Goal: Participate in discussion: Engage in conversation with other users on a specific topic

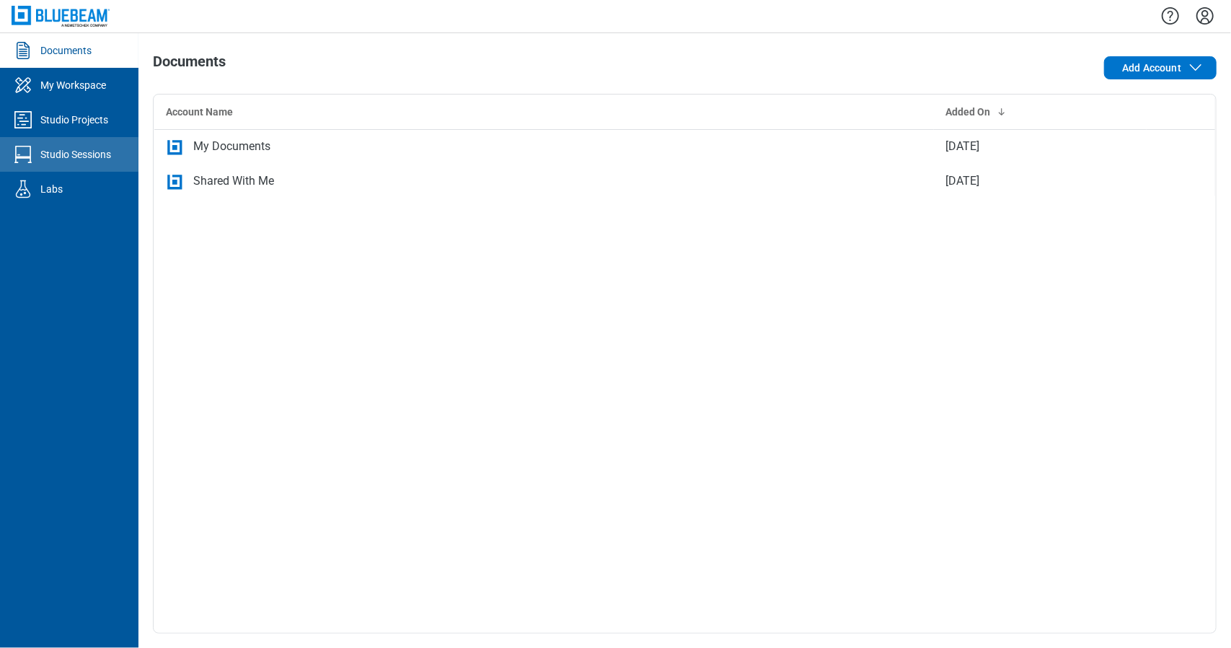
click at [127, 144] on link "Studio Sessions" at bounding box center [69, 154] width 139 height 35
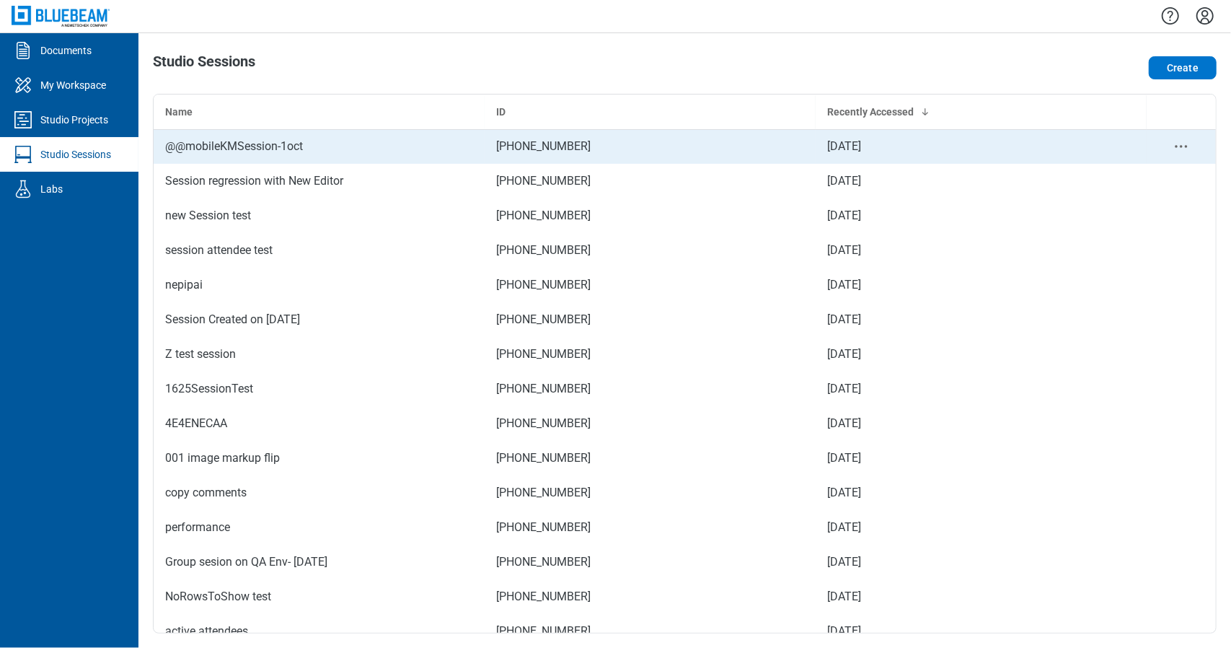
click at [419, 146] on div "@@mobileKMSession-1oct" at bounding box center [319, 146] width 308 height 17
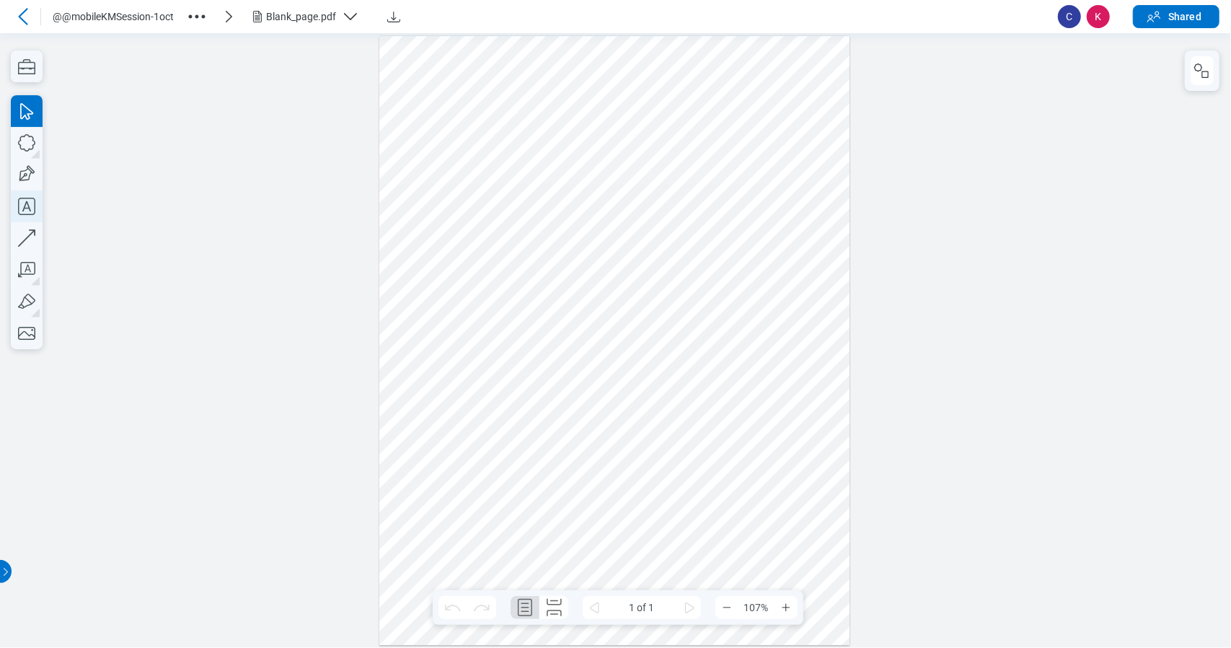
click at [29, 206] on icon "button" at bounding box center [27, 206] width 32 height 32
drag, startPoint x: 483, startPoint y: 436, endPoint x: 624, endPoint y: 471, distance: 145.1
click at [624, 472] on div at bounding box center [614, 339] width 471 height 609
click at [677, 409] on div at bounding box center [614, 339] width 471 height 609
click at [25, 305] on icon "button" at bounding box center [27, 302] width 32 height 32
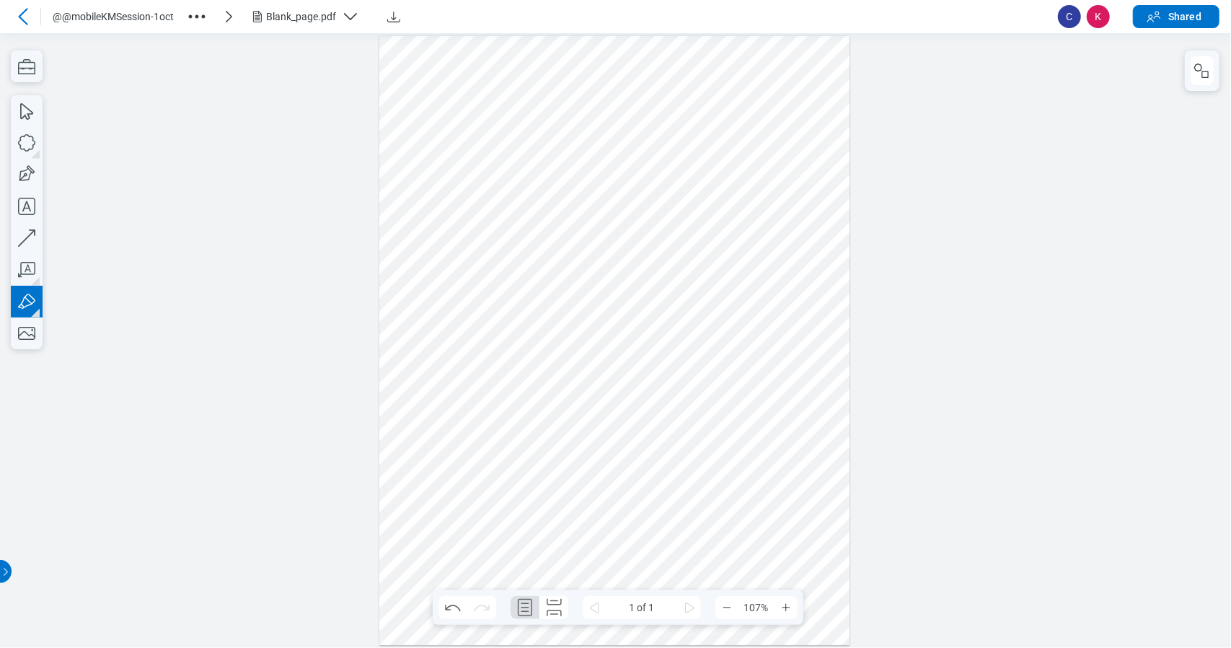
drag, startPoint x: 653, startPoint y: 419, endPoint x: 708, endPoint y: 414, distance: 55.1
click at [708, 414] on div at bounding box center [614, 339] width 471 height 609
click at [30, 331] on icon "button" at bounding box center [27, 333] width 32 height 32
click at [30, 135] on icon "button" at bounding box center [27, 143] width 32 height 32
click at [645, 474] on div at bounding box center [614, 339] width 471 height 609
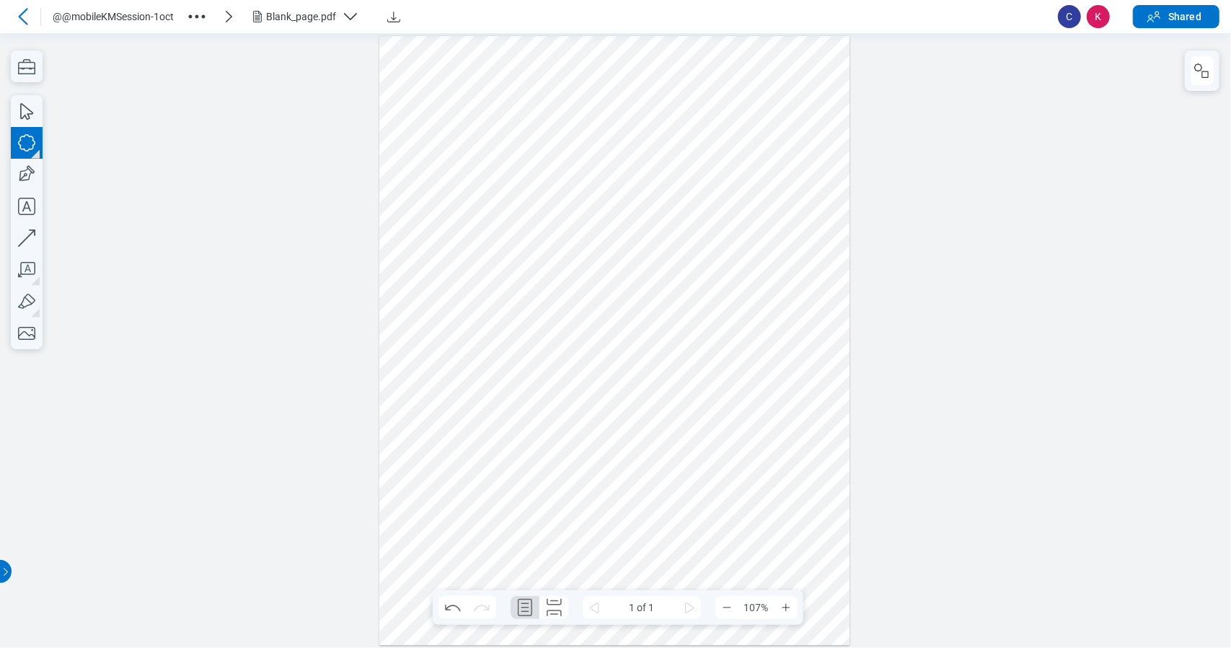
click at [690, 429] on div at bounding box center [614, 339] width 471 height 609
click at [685, 467] on div at bounding box center [614, 339] width 471 height 609
click at [644, 474] on div at bounding box center [614, 339] width 471 height 609
click at [680, 453] on div at bounding box center [614, 339] width 471 height 609
click at [524, 66] on div "button" at bounding box center [520, 63] width 14 height 14
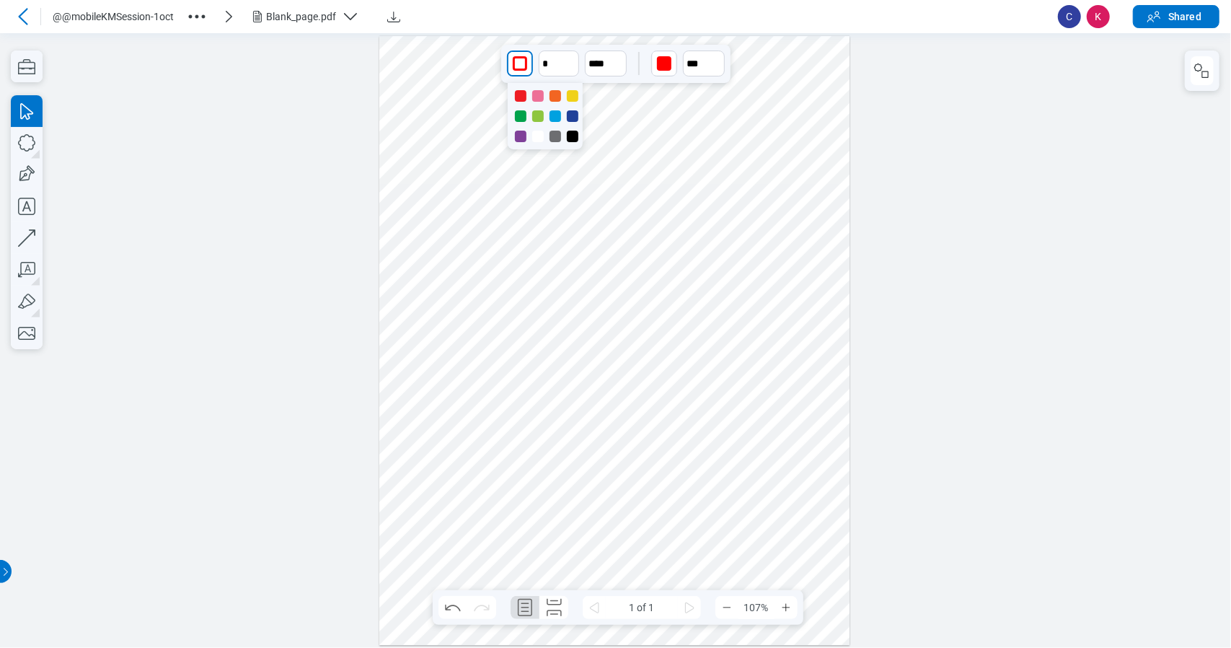
click at [571, 117] on div at bounding box center [573, 116] width 12 height 12
click at [571, 62] on icon "undefined_increment" at bounding box center [572, 58] width 12 height 12
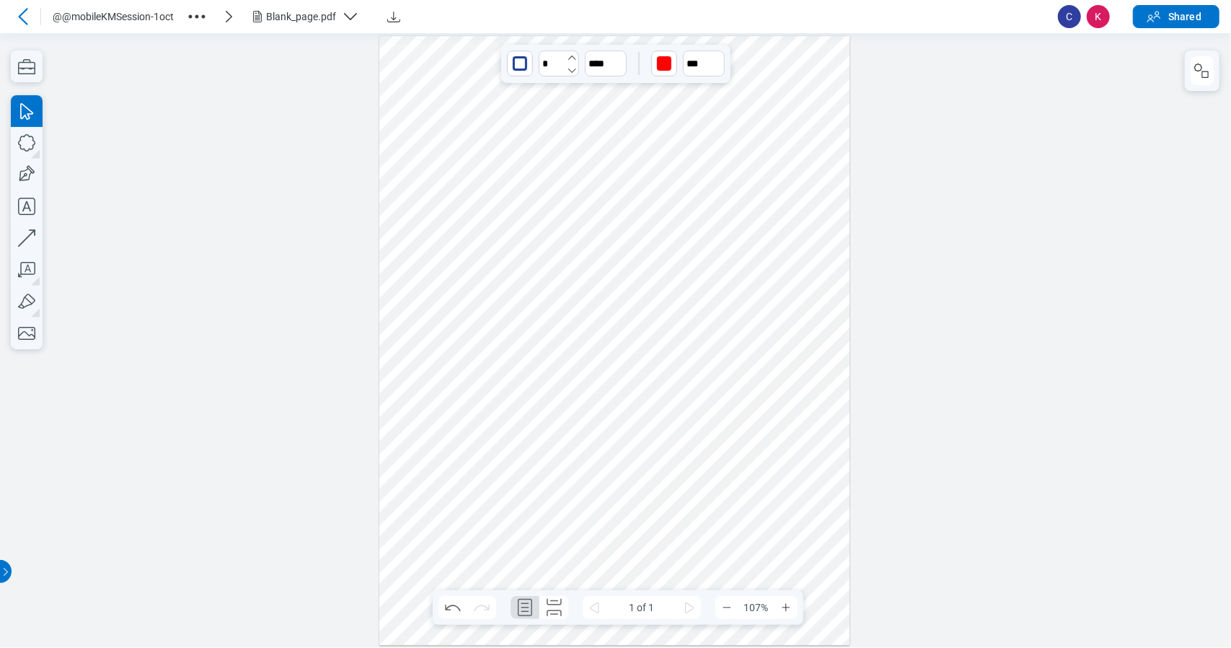
click at [571, 62] on icon "undefined_increment" at bounding box center [572, 58] width 12 height 12
type input "*"
click at [660, 68] on div "button" at bounding box center [664, 63] width 14 height 14
click at [682, 112] on div at bounding box center [681, 116] width 12 height 12
click at [714, 57] on icon "button" at bounding box center [717, 57] width 12 height 12
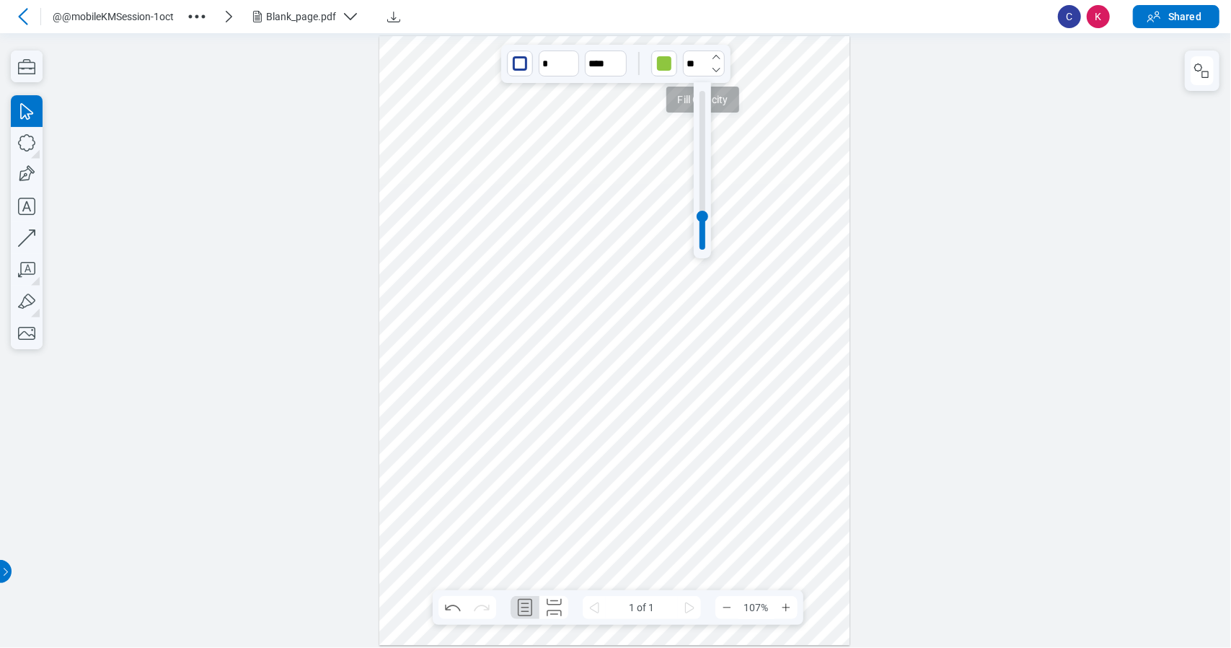
click at [714, 57] on icon "button" at bounding box center [717, 57] width 12 height 12
click at [715, 57] on icon "button" at bounding box center [717, 57] width 12 height 12
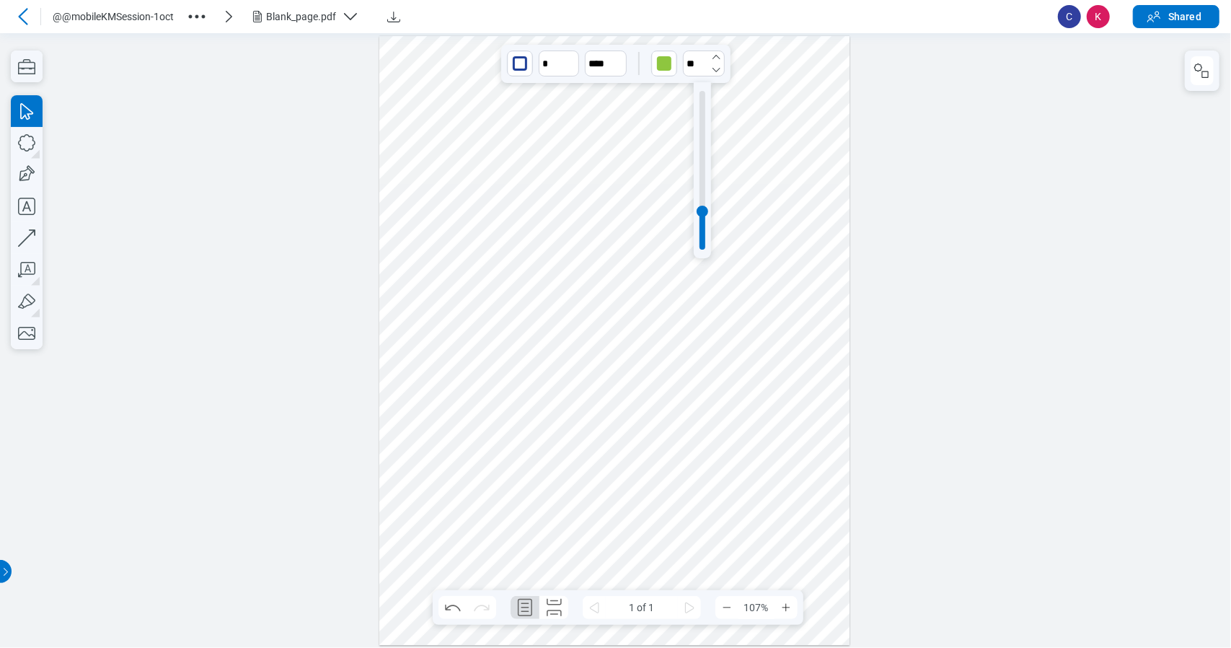
type input "**"
drag, startPoint x: 715, startPoint y: 57, endPoint x: 720, endPoint y: 82, distance: 25.0
click at [717, 70] on div "**" at bounding box center [704, 64] width 42 height 26
click at [756, 470] on div at bounding box center [614, 339] width 471 height 609
click at [35, 246] on icon "button" at bounding box center [27, 238] width 32 height 32
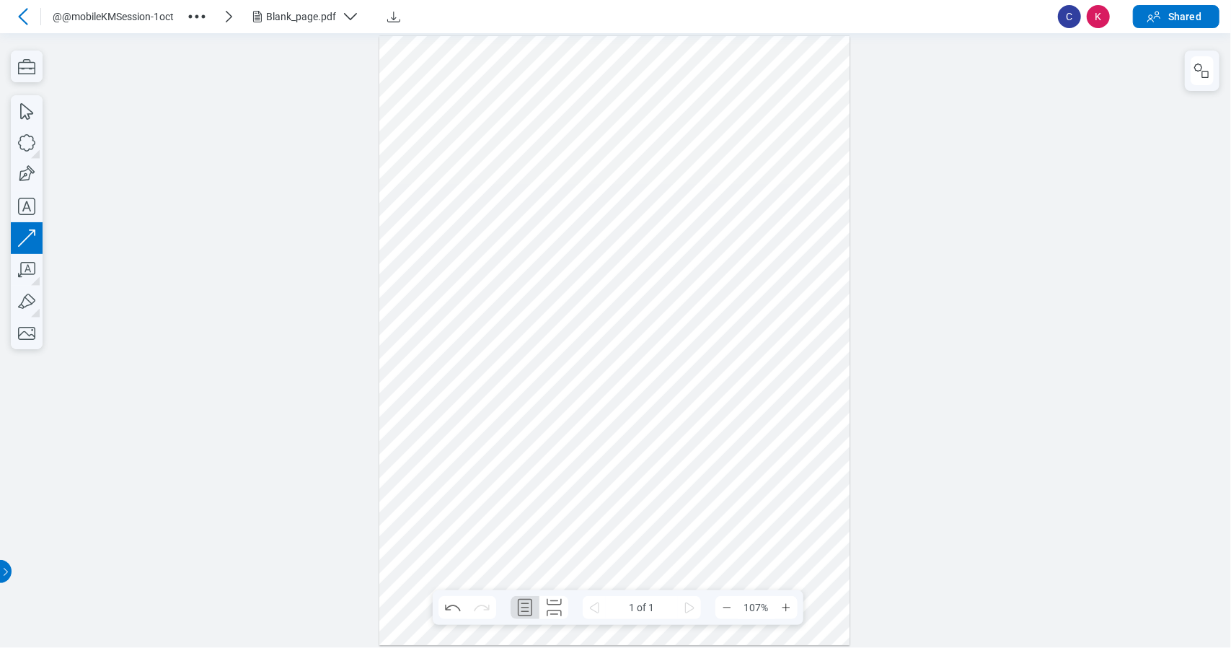
drag, startPoint x: 425, startPoint y: 447, endPoint x: 472, endPoint y: 556, distance: 119.3
click at [471, 556] on div at bounding box center [614, 339] width 471 height 609
click at [456, 522] on div at bounding box center [614, 339] width 471 height 609
click at [535, 58] on icon "undefined_increment" at bounding box center [536, 58] width 12 height 12
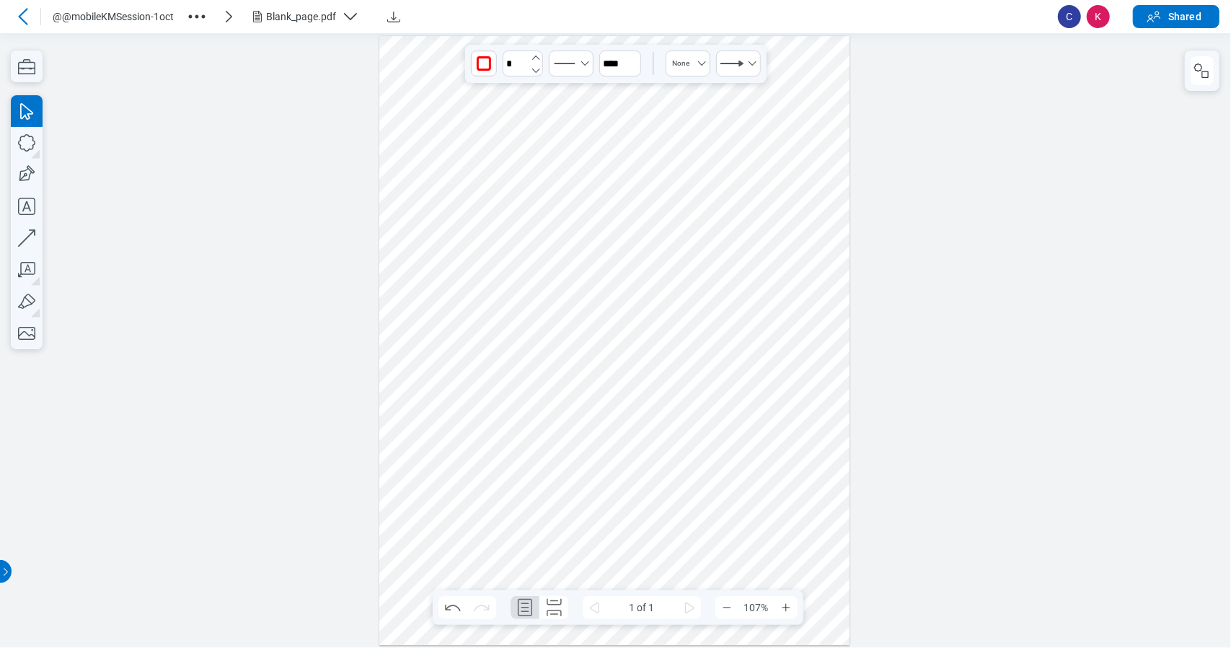
click at [535, 58] on icon "undefined_increment" at bounding box center [536, 58] width 12 height 12
type input "*"
click at [584, 67] on icon "Select Solid" at bounding box center [585, 64] width 12 height 12
click at [583, 128] on li at bounding box center [571, 139] width 57 height 23
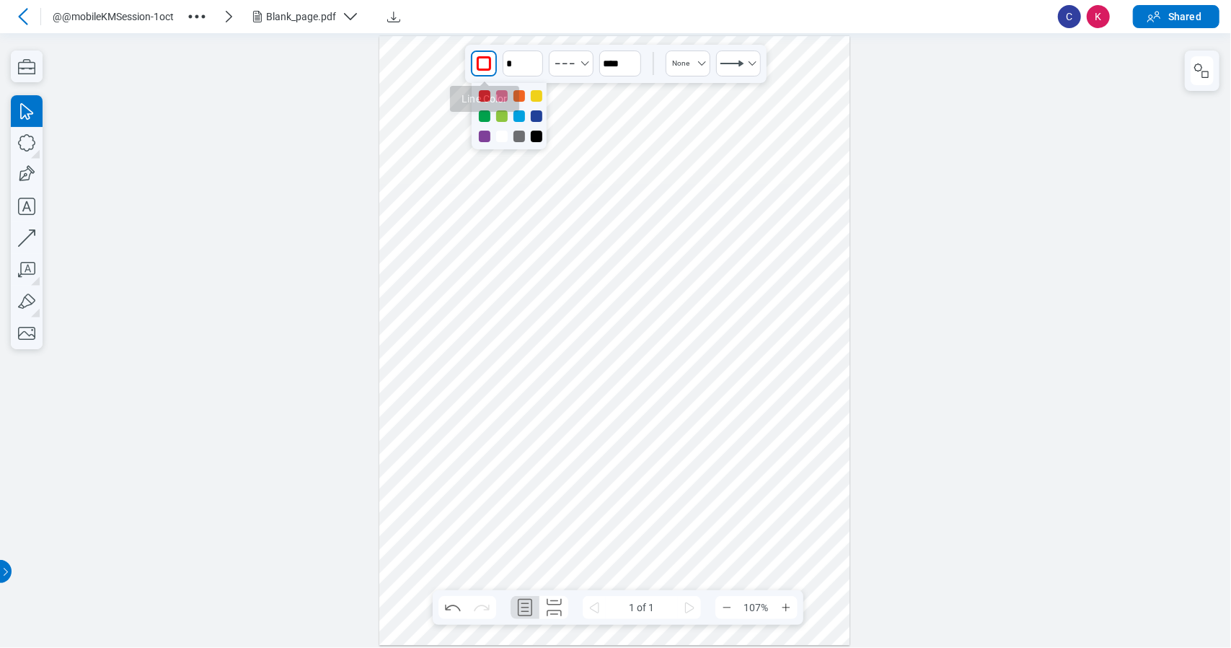
click at [486, 67] on div "button" at bounding box center [484, 63] width 14 height 14
click at [539, 138] on div at bounding box center [537, 137] width 12 height 12
click at [664, 304] on div at bounding box center [614, 339] width 471 height 609
click at [675, 474] on div at bounding box center [614, 339] width 471 height 609
drag, startPoint x: 680, startPoint y: 473, endPoint x: 762, endPoint y: 438, distance: 89.5
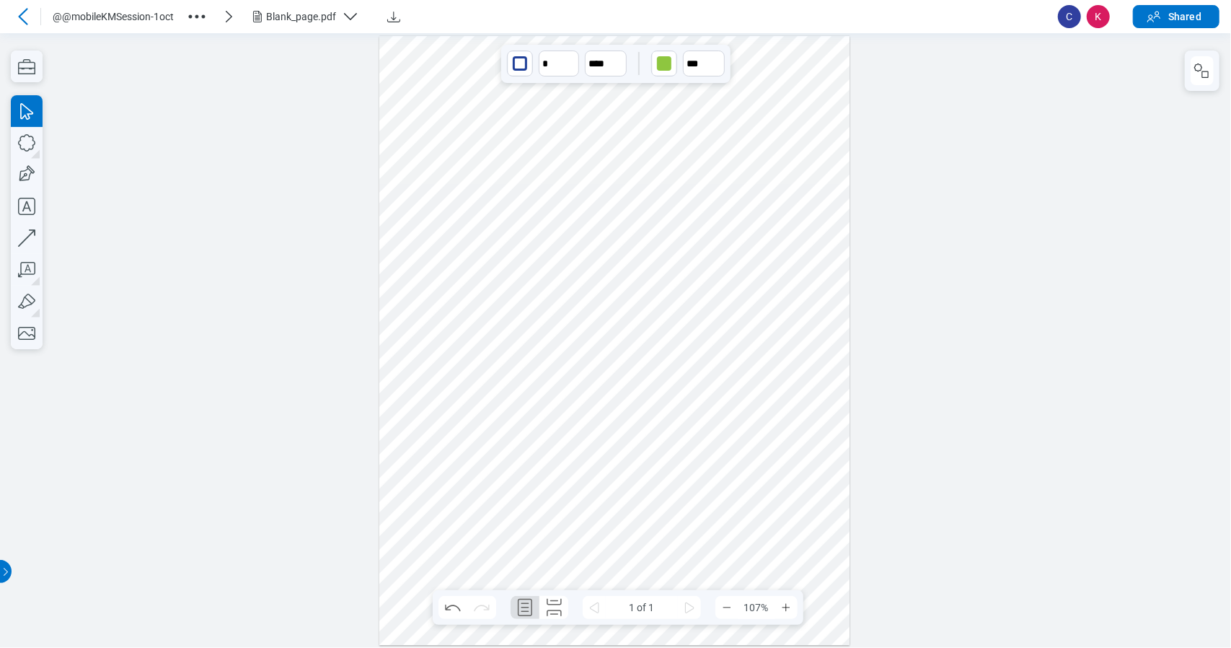
click at [732, 449] on div at bounding box center [614, 339] width 471 height 609
click at [682, 458] on div at bounding box center [614, 339] width 471 height 609
click at [736, 466] on div at bounding box center [614, 339] width 471 height 609
click at [525, 67] on div "button" at bounding box center [520, 63] width 14 height 14
click at [556, 113] on div at bounding box center [556, 116] width 12 height 12
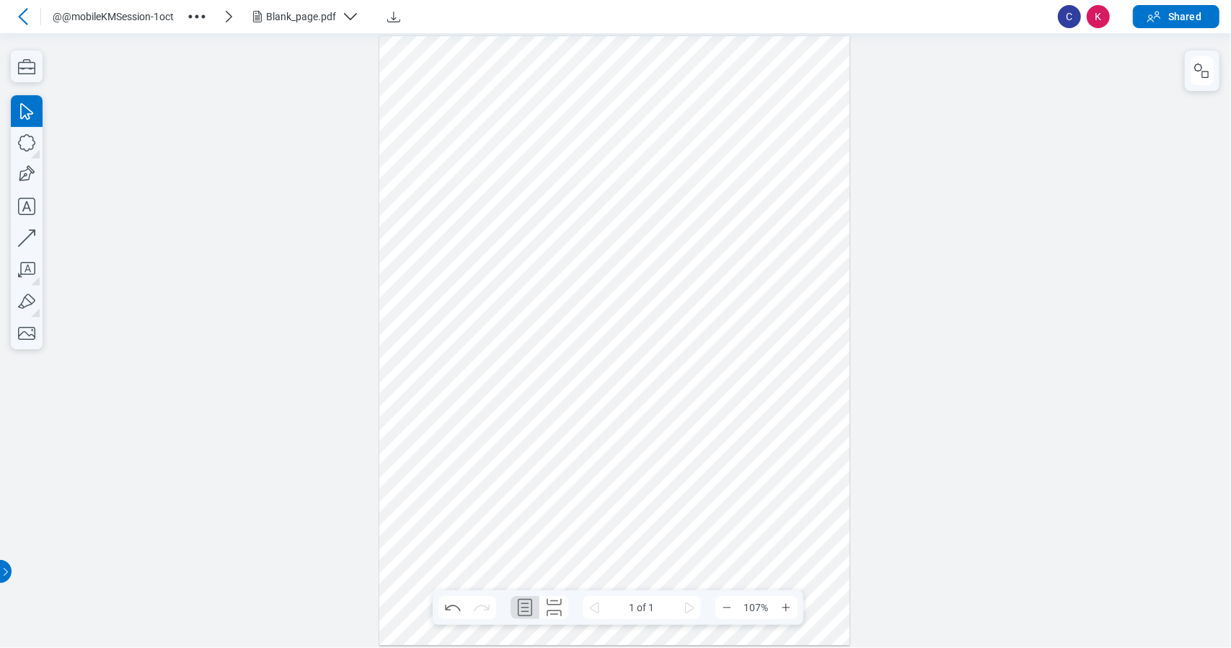
click at [833, 473] on div at bounding box center [614, 339] width 471 height 609
click at [568, 457] on div at bounding box center [614, 339] width 471 height 609
drag, startPoint x: 554, startPoint y: 431, endPoint x: 558, endPoint y: 417, distance: 15.1
click at [558, 413] on div at bounding box center [614, 339] width 471 height 609
click at [557, 436] on div at bounding box center [614, 339] width 471 height 609
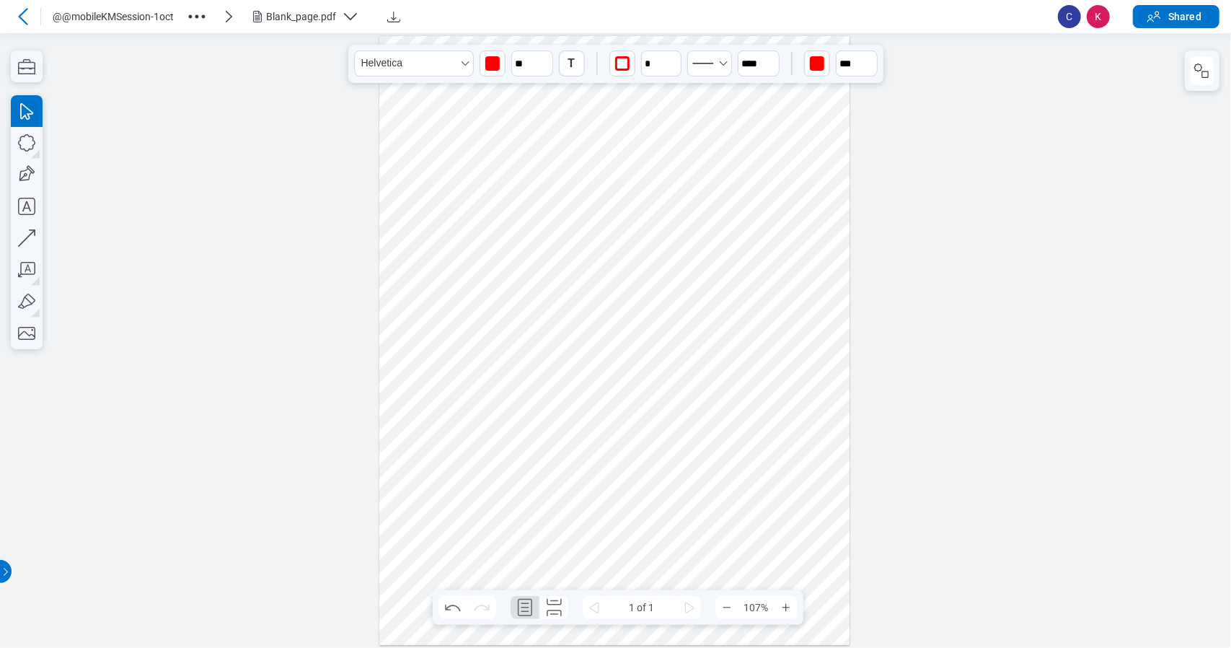
drag, startPoint x: 552, startPoint y: 436, endPoint x: 566, endPoint y: 386, distance: 52.3
click at [566, 386] on div at bounding box center [614, 339] width 471 height 609
click at [672, 322] on div at bounding box center [614, 339] width 471 height 609
